Goal: Find specific page/section: Find specific page/section

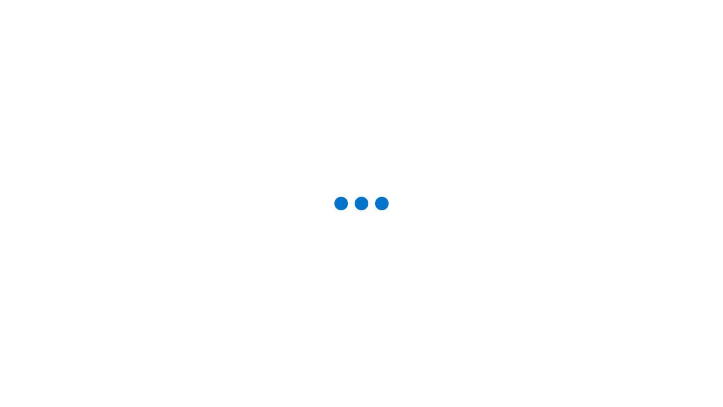
click at [68, 97] on div at bounding box center [361, 203] width 687 height 371
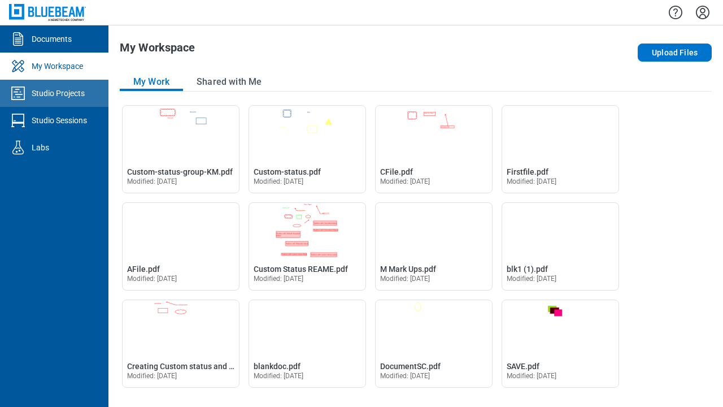
click at [54, 93] on div "Studio Projects" at bounding box center [58, 93] width 53 height 11
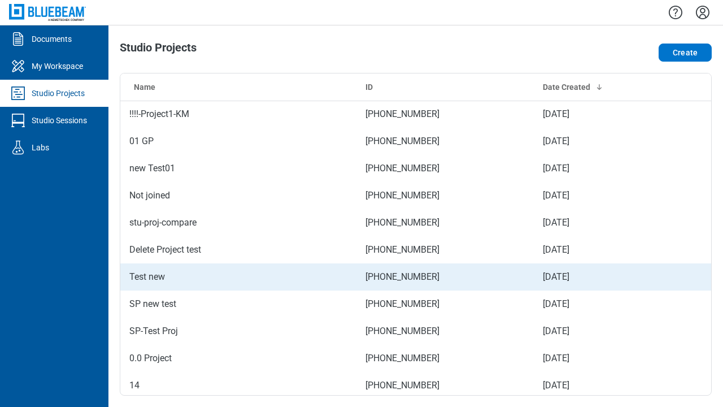
click at [231, 279] on td "Test new" at bounding box center [238, 276] width 236 height 27
click at [237, 277] on td "Test new" at bounding box center [238, 276] width 236 height 27
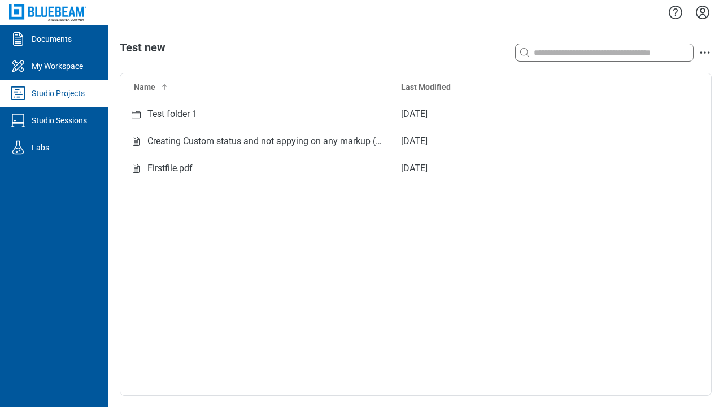
click at [580, 53] on input at bounding box center [613, 52] width 162 height 12
click at [612, 53] on input at bounding box center [613, 52] width 162 height 12
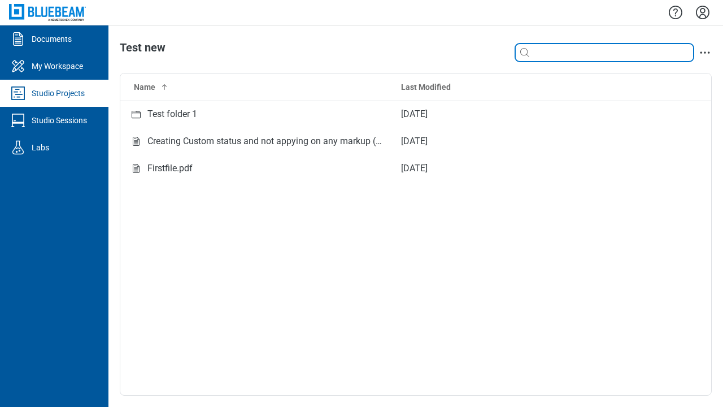
type input "*"
type input "****"
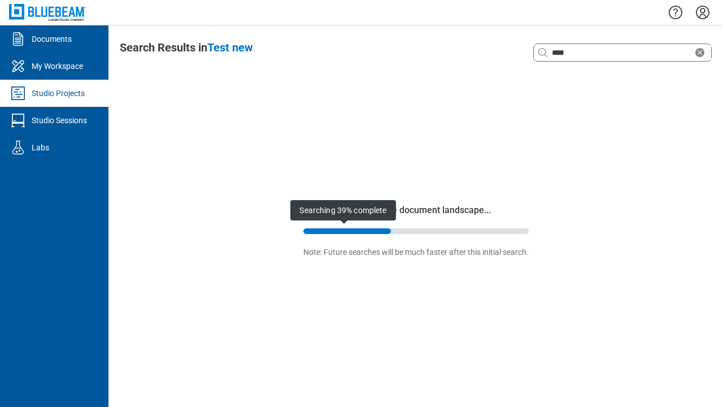
click at [314, 231] on div at bounding box center [347, 231] width 88 height 6
click at [346, 230] on div at bounding box center [347, 231] width 88 height 6
click at [320, 214] on span "Searching 39% complete" at bounding box center [345, 210] width 105 height 20
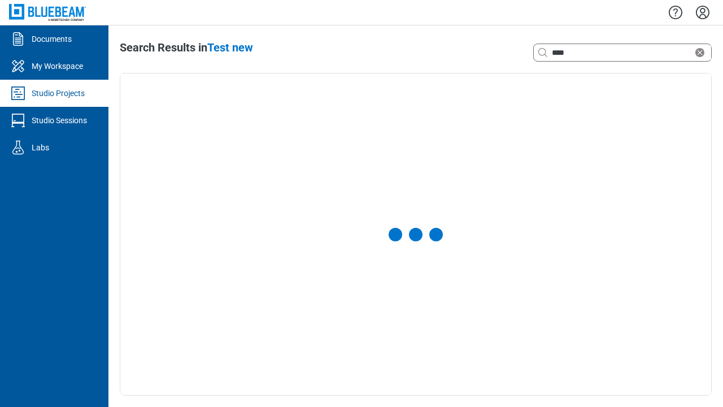
select select "**********"
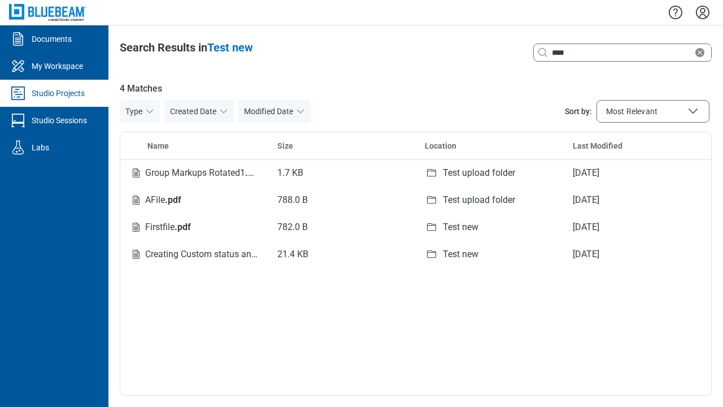
click at [60, 88] on div "Studio Projects" at bounding box center [58, 93] width 53 height 11
click at [54, 93] on div "Studio Projects" at bounding box center [58, 93] width 53 height 11
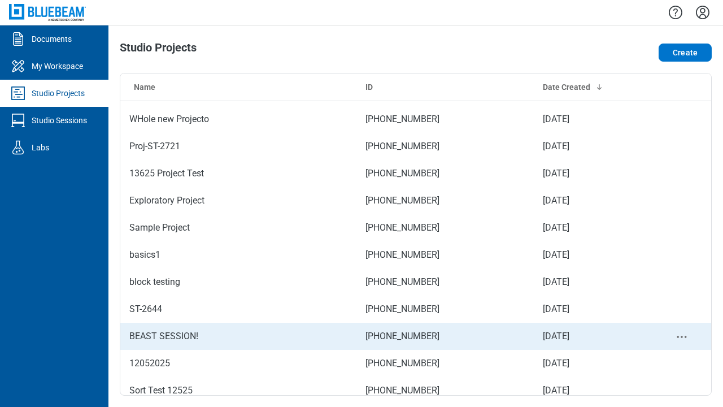
scroll to position [508, 0]
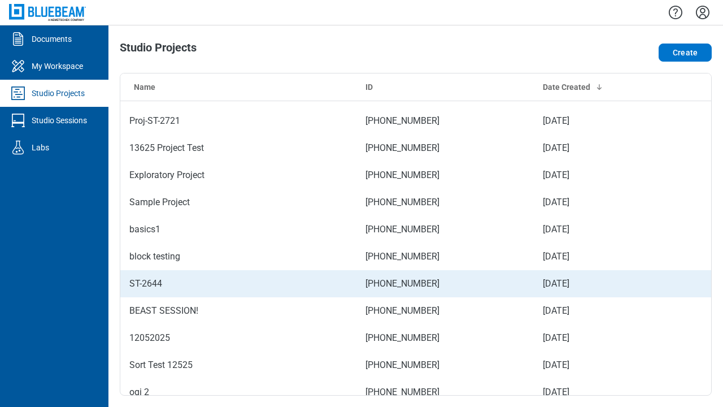
click at [158, 281] on td "ST-2644" at bounding box center [238, 283] width 236 height 27
click at [237, 284] on td "ST-2644" at bounding box center [238, 283] width 236 height 27
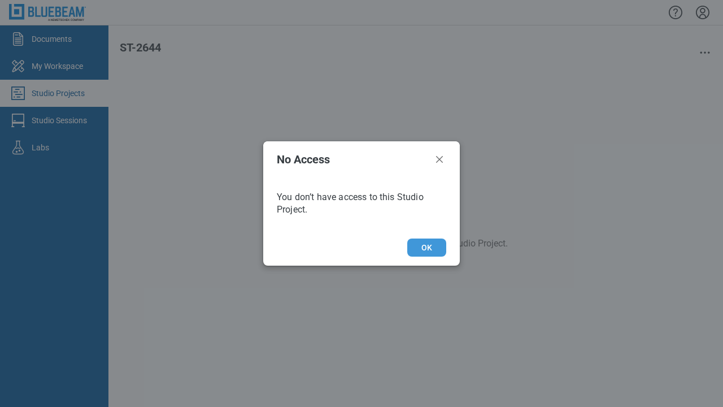
click at [426, 248] on button "OK" at bounding box center [426, 247] width 39 height 18
click at [431, 244] on button "OK" at bounding box center [426, 247] width 39 height 18
click at [427, 247] on button "OK" at bounding box center [426, 247] width 39 height 18
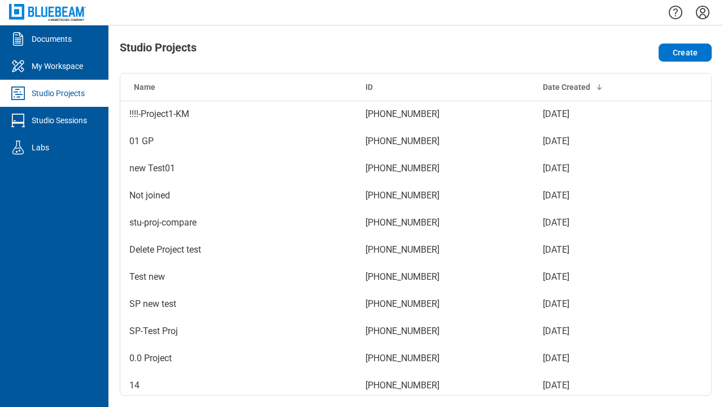
click at [431, 244] on td "[PHONE_NUMBER]" at bounding box center [444, 249] width 177 height 27
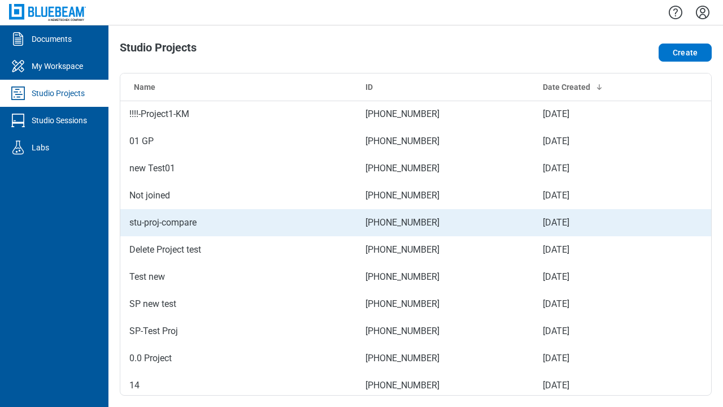
click at [167, 227] on td "stu-proj-compare" at bounding box center [238, 222] width 236 height 27
click at [237, 223] on td "stu-proj-compare" at bounding box center [238, 222] width 236 height 27
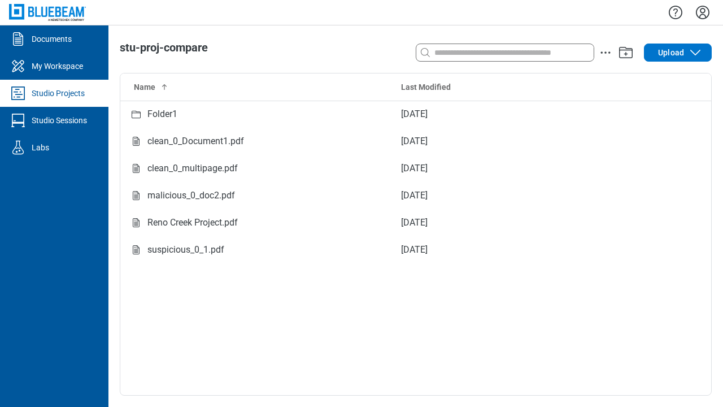
click at [467, 56] on input at bounding box center [513, 52] width 162 height 12
click at [514, 53] on input at bounding box center [513, 52] width 162 height 12
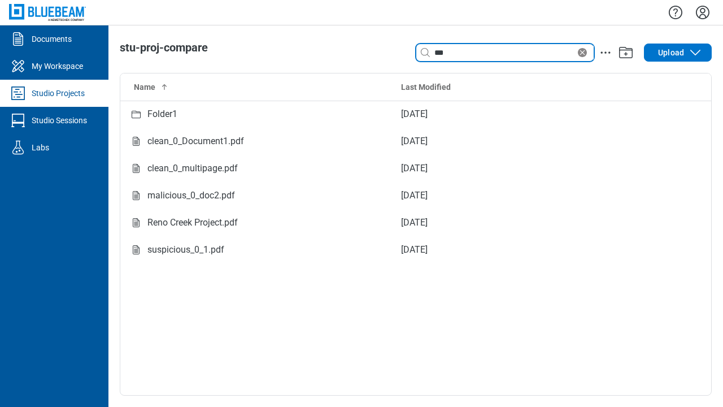
type input "****"
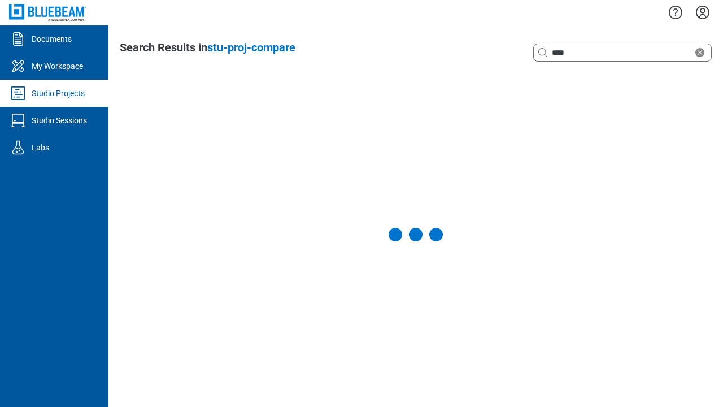
click at [341, 6] on x-pw-glass at bounding box center [361, 203] width 723 height 407
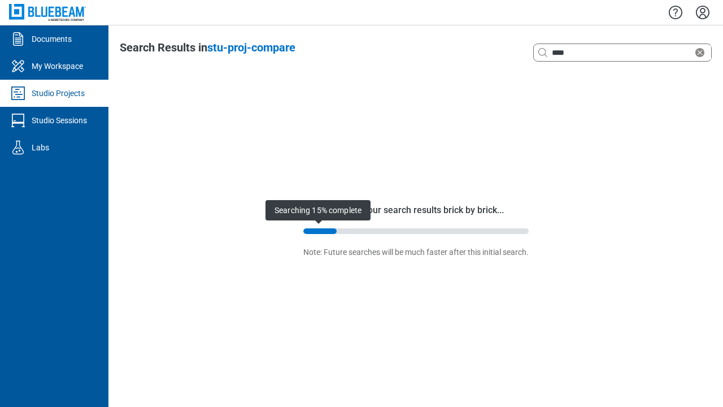
click at [308, 230] on div at bounding box center [320, 231] width 34 height 6
click at [315, 212] on span "Searching 16% complete" at bounding box center [319, 210] width 105 height 20
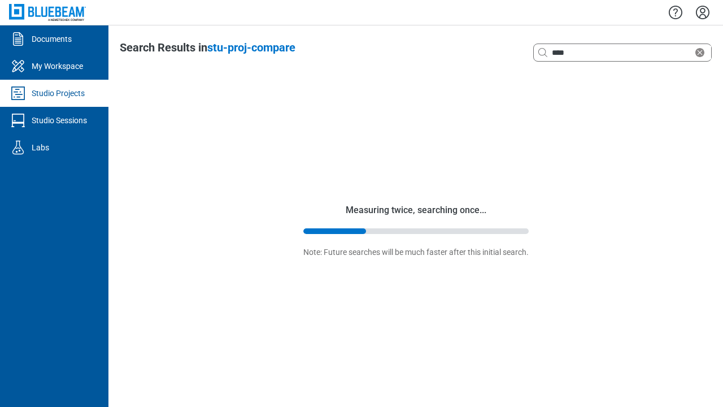
drag, startPoint x: 317, startPoint y: 229, endPoint x: 352, endPoint y: 9, distance: 223.0
click at [352, 9] on x-pw-glass at bounding box center [361, 203] width 723 height 407
click at [360, 10] on x-pw-glass at bounding box center [361, 203] width 723 height 407
click at [362, 6] on x-pw-glass at bounding box center [361, 203] width 723 height 407
click at [335, 233] on div at bounding box center [348, 231] width 90 height 6
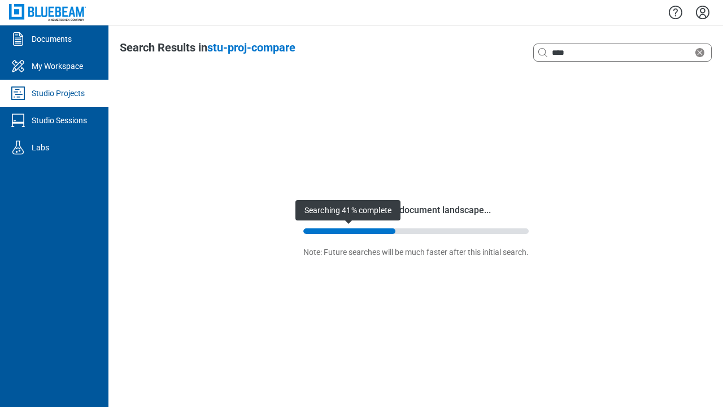
click at [347, 216] on span "Searching 41% complete" at bounding box center [347, 210] width 105 height 20
click at [349, 210] on span "Searching 41% complete" at bounding box center [347, 210] width 105 height 20
click at [417, 8] on x-pw-glass at bounding box center [361, 203] width 723 height 407
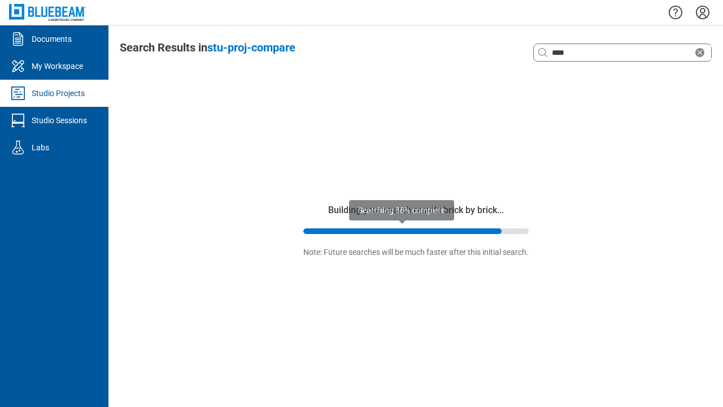
click at [360, 230] on div at bounding box center [402, 231] width 198 height 6
click at [438, 208] on h2 "Building your search results brick by brick..." at bounding box center [416, 210] width 176 height 14
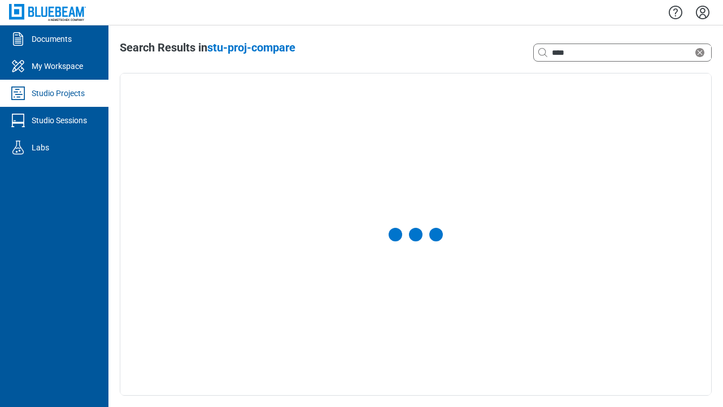
select select "**********"
